Goal: Task Accomplishment & Management: Complete application form

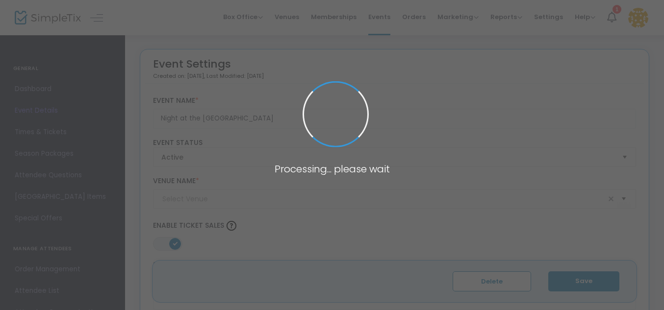
type input "[GEOGRAPHIC_DATA]"
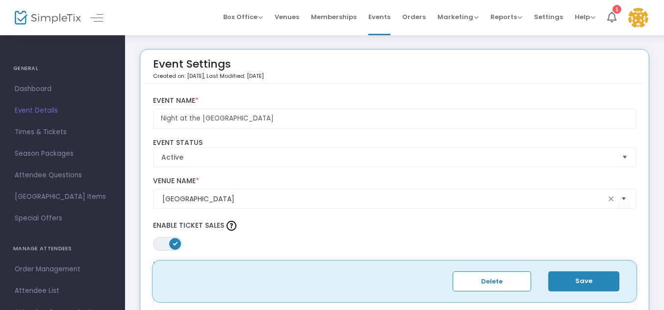
click at [640, 16] on img at bounding box center [638, 18] width 20 height 20
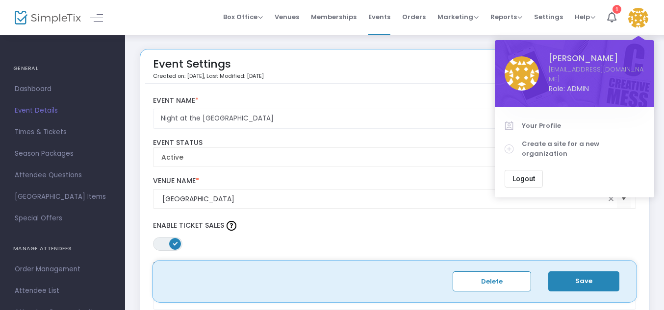
click at [170, 12] on div "Box Office Sell Tickets Bookings Sell Season Pass Venues Memberships Events Ord…" at bounding box center [394, 17] width 539 height 35
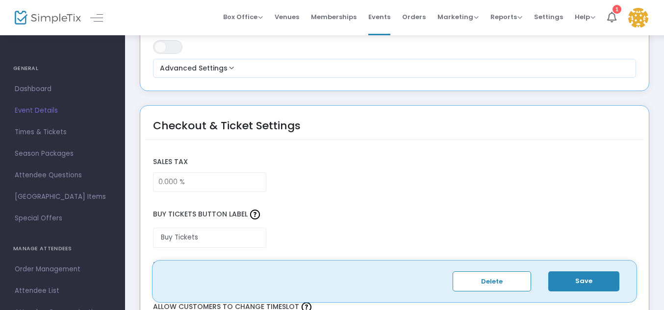
scroll to position [665, 0]
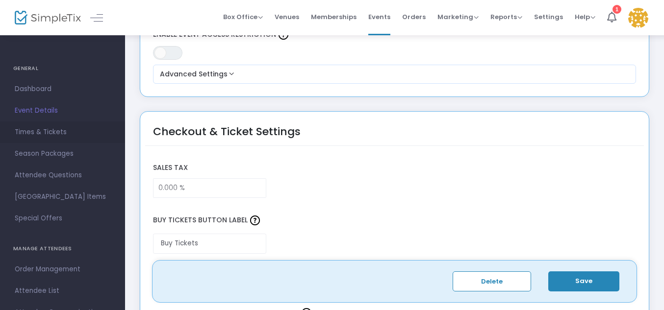
click at [53, 129] on span "Times & Tickets" at bounding box center [63, 132] width 96 height 13
